Goal: Information Seeking & Learning: Stay updated

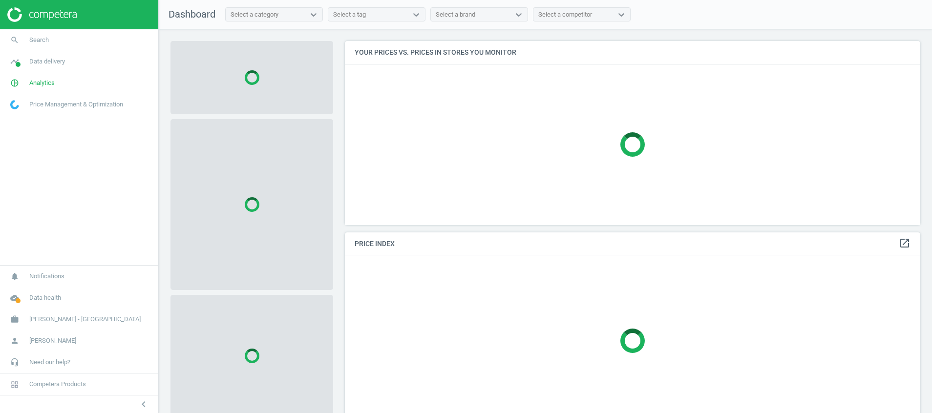
scroll to position [87, 0]
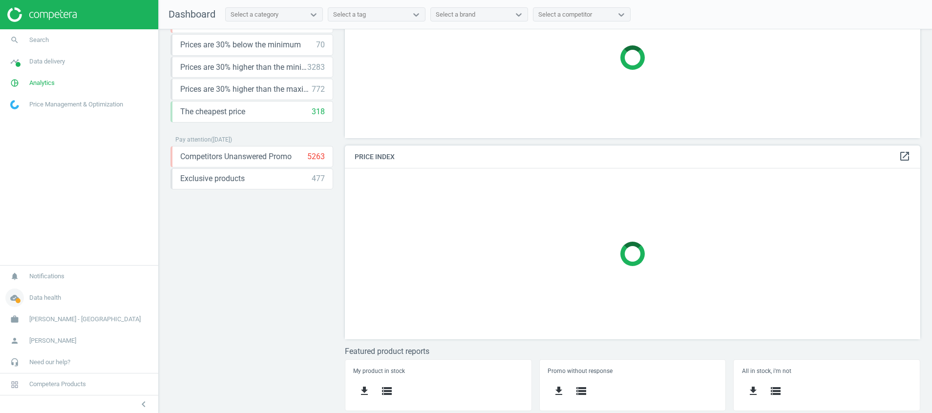
click at [16, 297] on icon "cloud_done" at bounding box center [14, 298] width 19 height 19
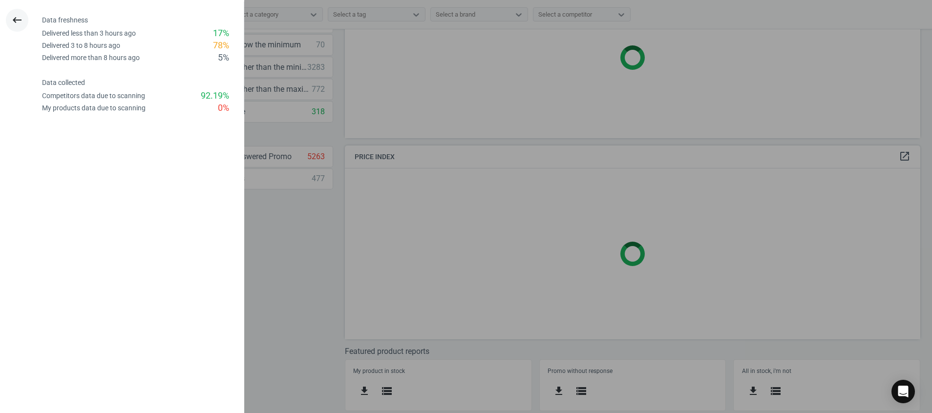
click at [21, 14] on icon "keyboard_backspace" at bounding box center [17, 20] width 12 height 12
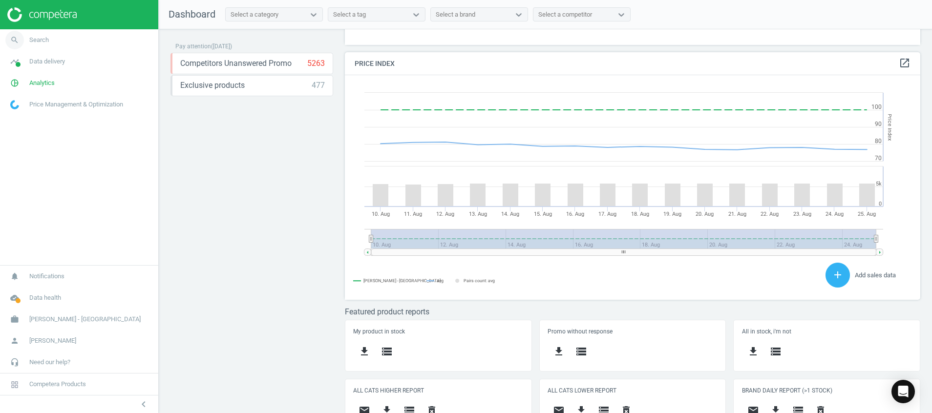
scroll to position [248, 587]
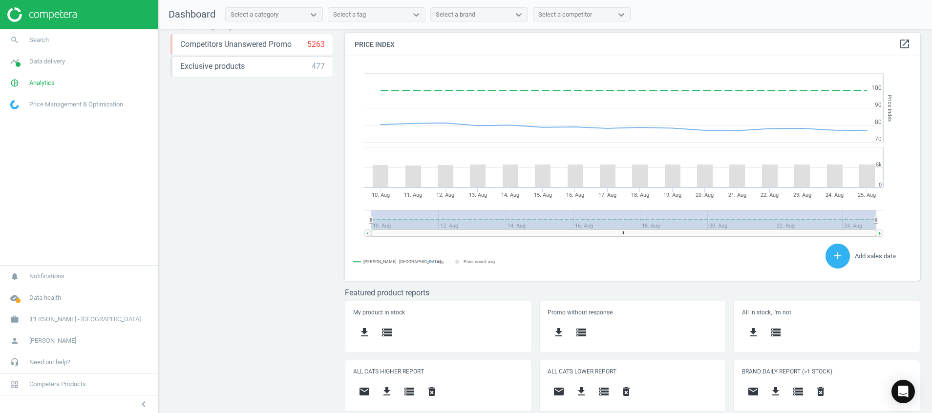
click at [50, 15] on img at bounding box center [41, 14] width 69 height 15
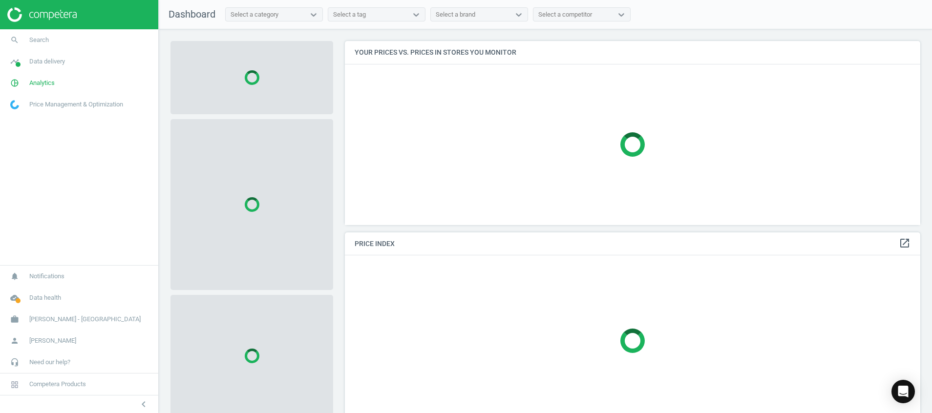
scroll to position [146, 0]
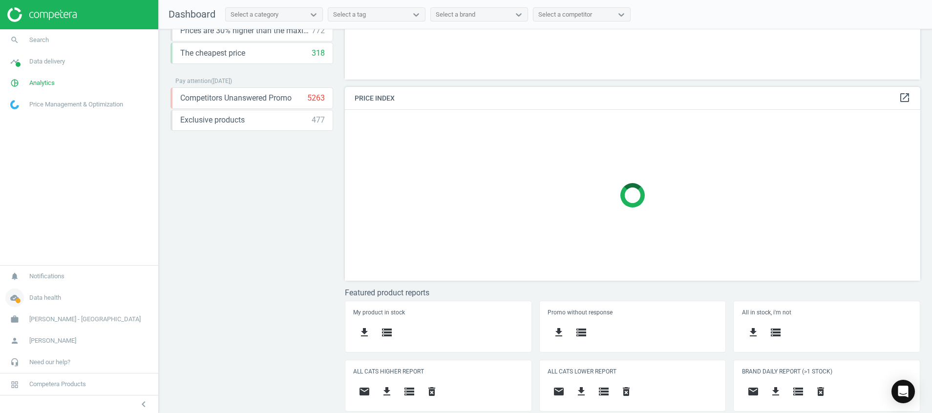
click at [13, 293] on icon "cloud_done" at bounding box center [14, 298] width 19 height 19
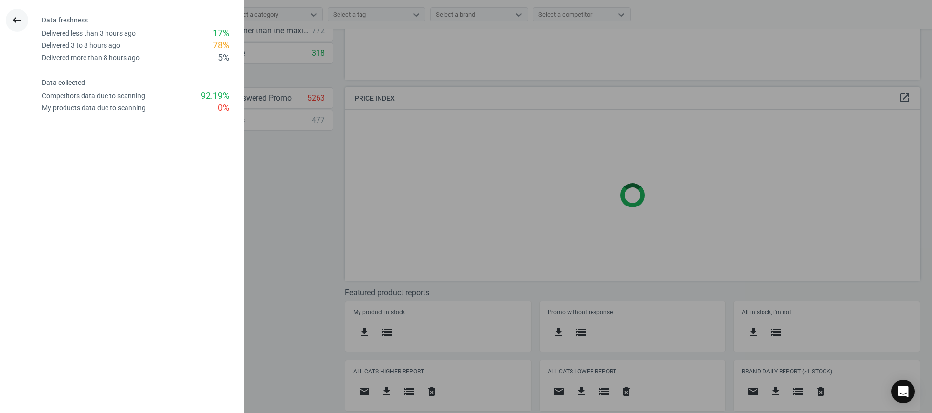
click at [23, 19] on button "keyboard_backspace" at bounding box center [17, 20] width 22 height 23
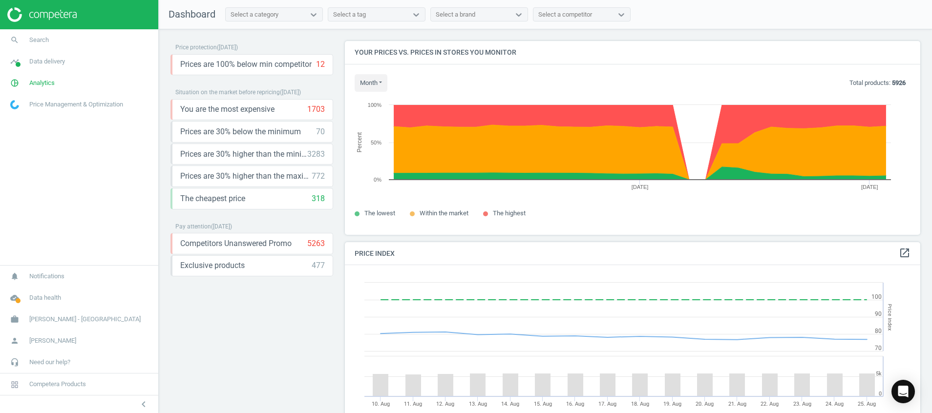
scroll to position [209, 0]
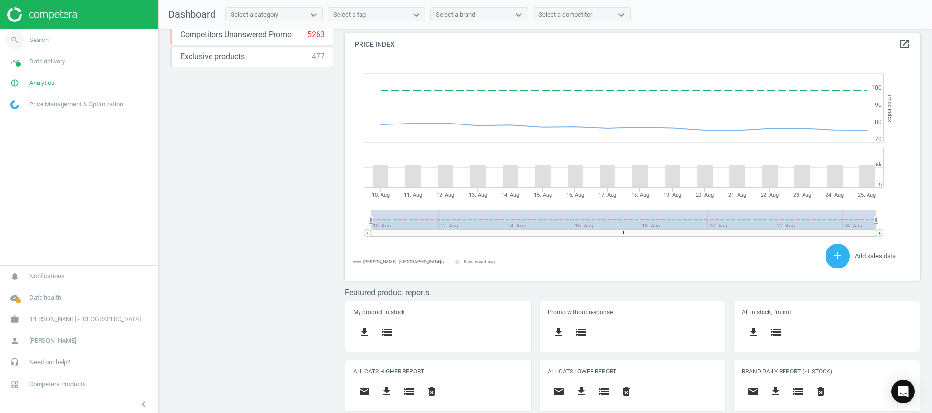
click at [42, 45] on link "search Search" at bounding box center [79, 39] width 158 height 21
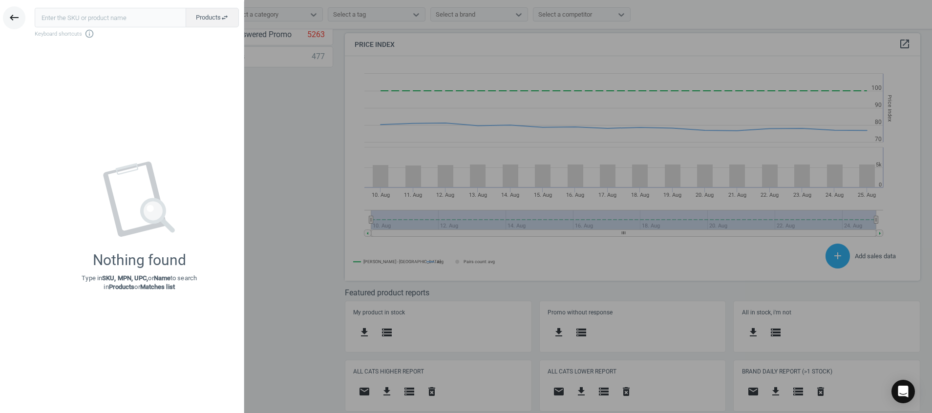
click at [23, 14] on button "keyboard_backspace" at bounding box center [14, 17] width 22 height 23
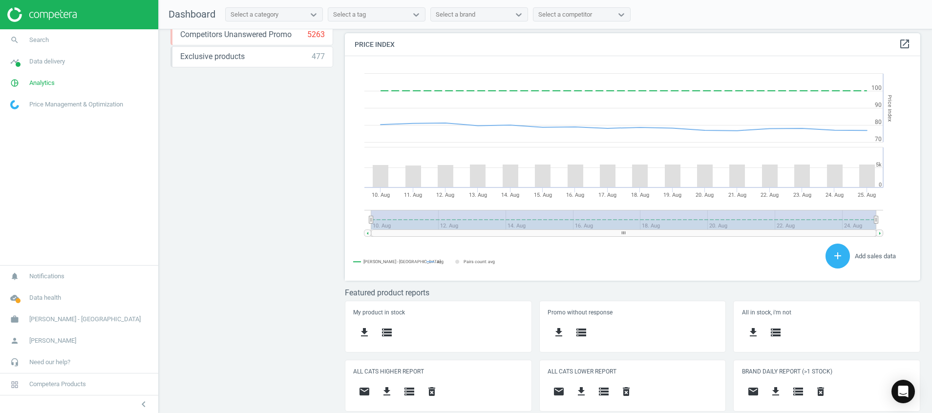
click at [59, 17] on img at bounding box center [41, 14] width 69 height 15
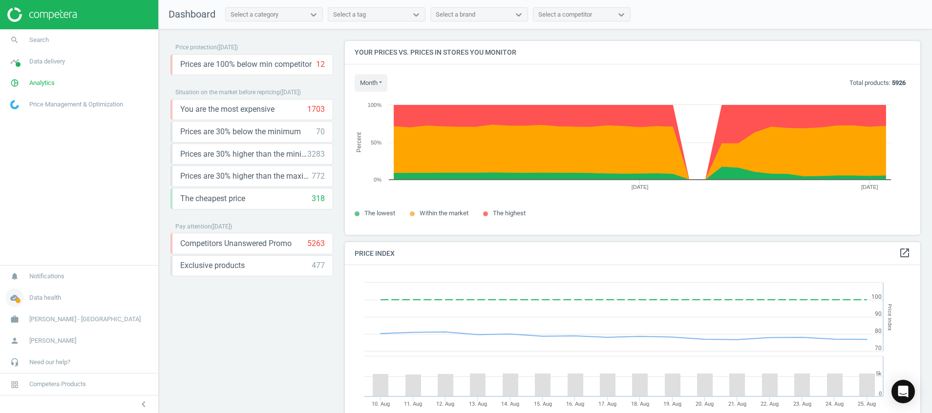
click at [21, 302] on icon "cloud_done" at bounding box center [14, 298] width 19 height 19
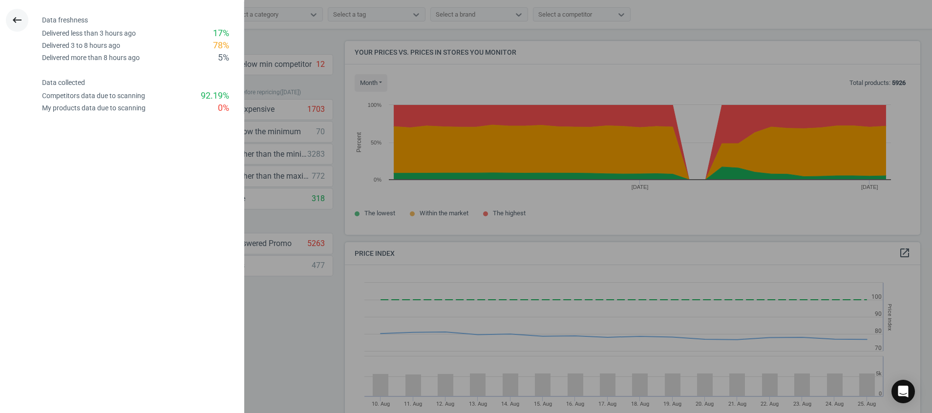
click at [15, 23] on icon "keyboard_backspace" at bounding box center [17, 20] width 12 height 12
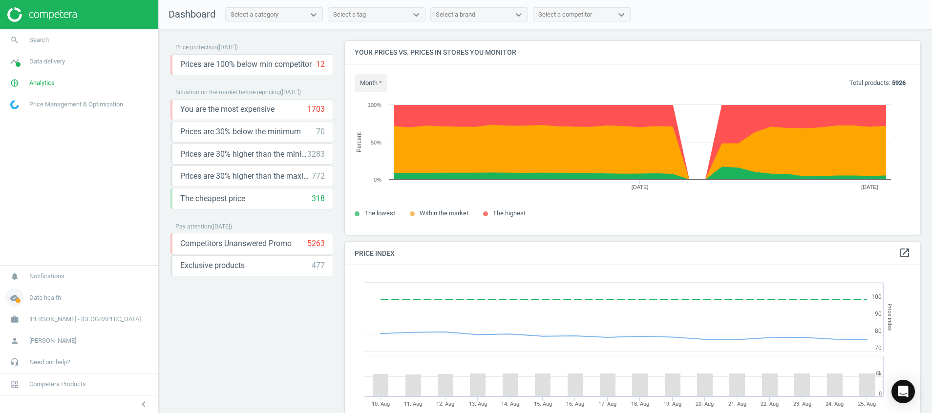
click at [17, 295] on icon "cloud_done" at bounding box center [14, 298] width 19 height 19
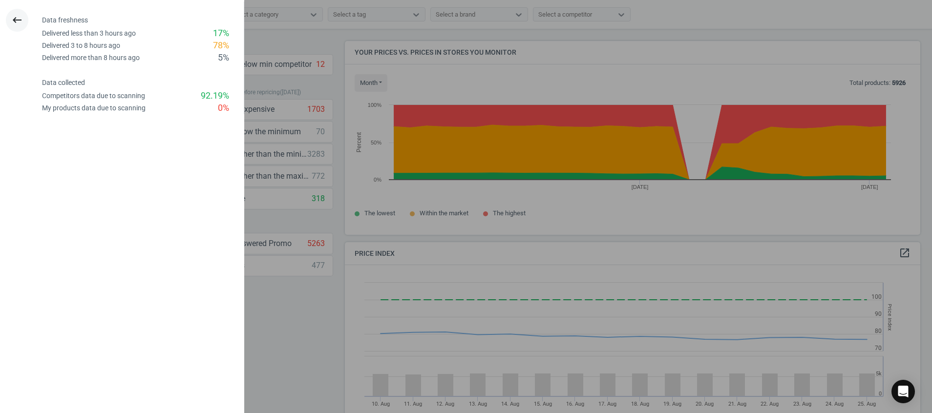
click at [14, 20] on icon "keyboard_backspace" at bounding box center [17, 20] width 12 height 12
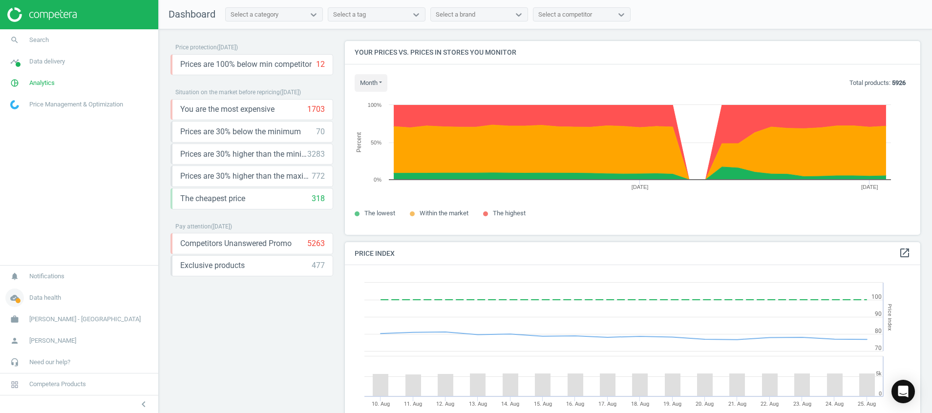
click at [12, 301] on icon "cloud_done" at bounding box center [14, 298] width 19 height 19
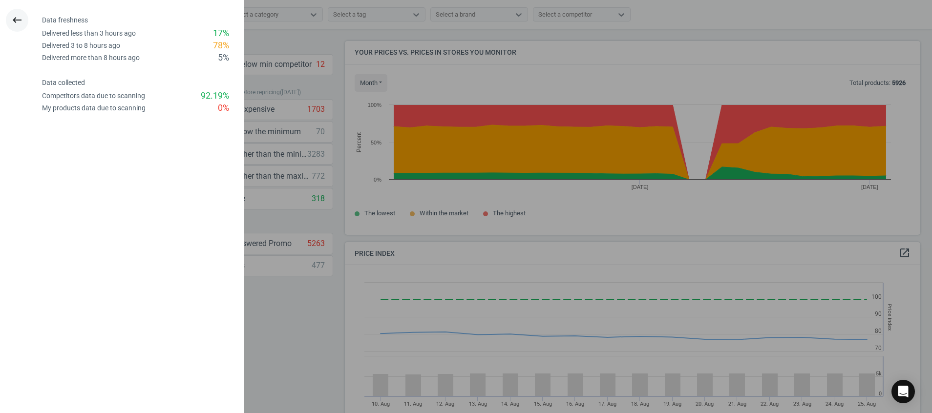
click at [19, 14] on icon "keyboard_backspace" at bounding box center [17, 20] width 12 height 12
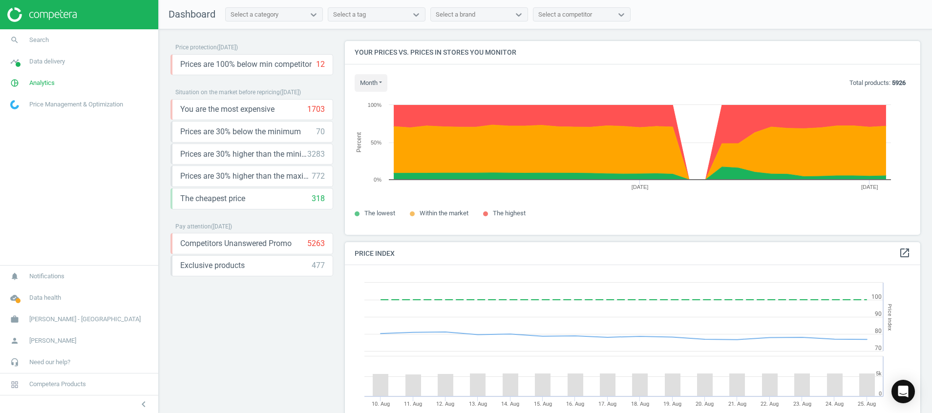
click at [48, 14] on img at bounding box center [41, 14] width 69 height 15
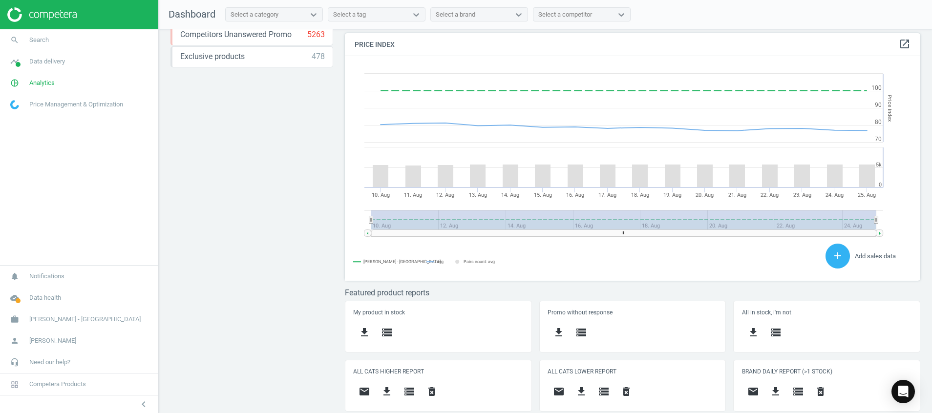
scroll to position [248, 587]
click at [288, 162] on div "Price protection ( 25.08.25 ) Prices are 100% below min competitor 12 keyboard_…" at bounding box center [251, 14] width 163 height 365
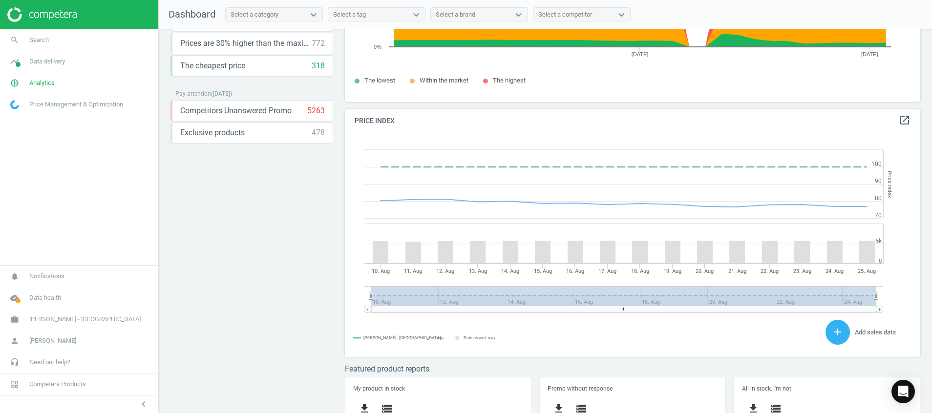
scroll to position [0, 0]
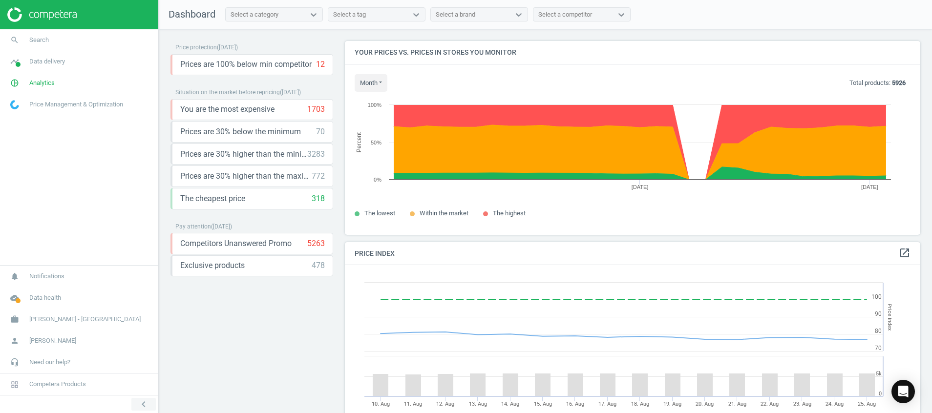
click at [147, 404] on icon "chevron_left" at bounding box center [144, 405] width 12 height 12
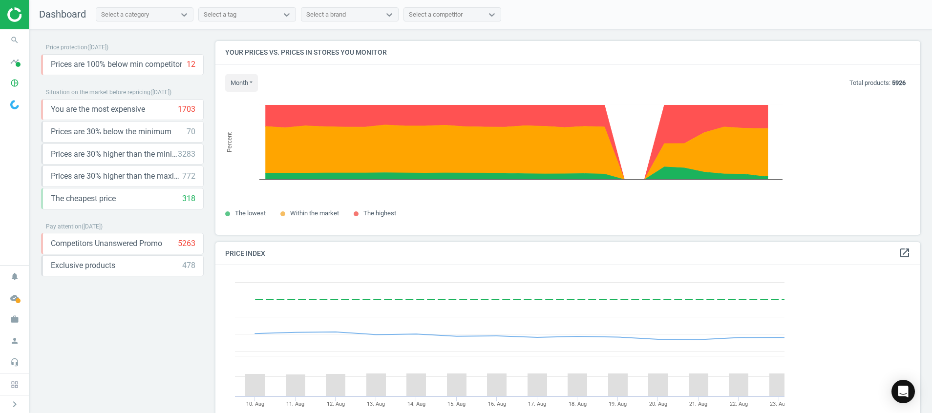
scroll to position [248, 717]
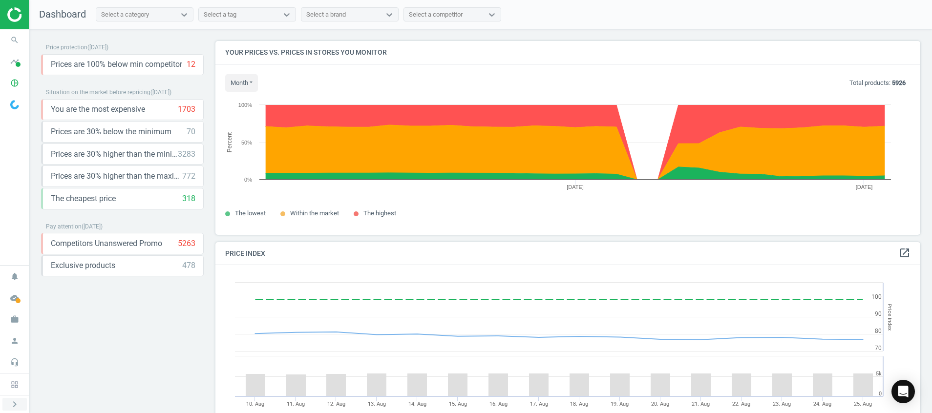
click at [20, 405] on icon "chevron_right" at bounding box center [15, 405] width 12 height 12
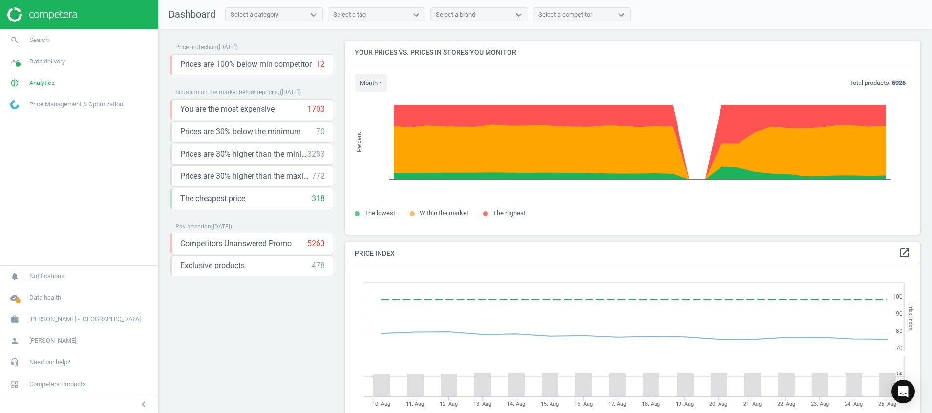
scroll to position [248, 587]
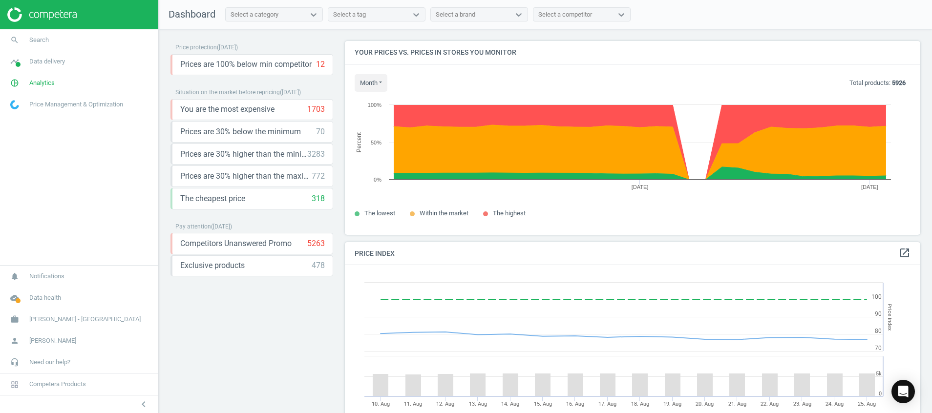
click at [61, 15] on img at bounding box center [41, 14] width 69 height 15
